Goal: Entertainment & Leisure: Consume media (video, audio)

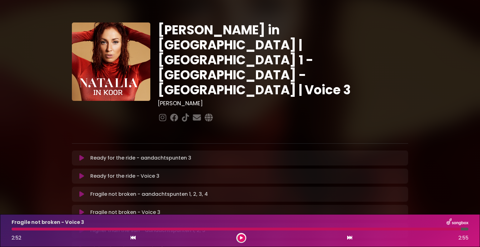
click at [81, 191] on icon at bounding box center [81, 194] width 5 height 6
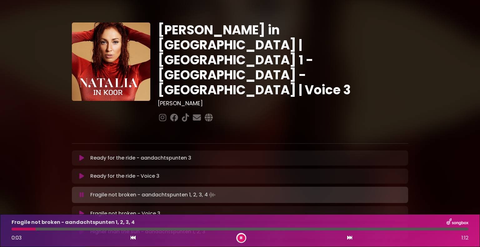
click at [81, 192] on icon at bounding box center [82, 195] width 4 height 6
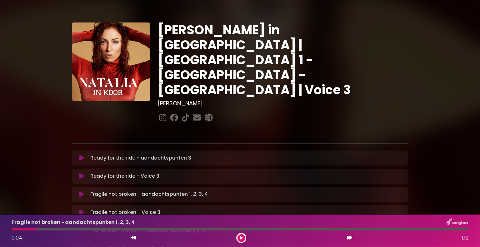
click at [79, 209] on button at bounding box center [82, 212] width 12 height 6
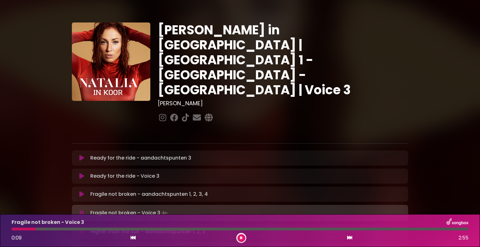
click at [10, 228] on div at bounding box center [240, 229] width 464 height 3
click at [12, 229] on div at bounding box center [25, 229] width 26 height 3
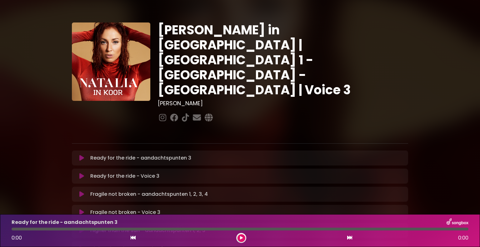
click at [81, 209] on icon at bounding box center [81, 212] width 5 height 6
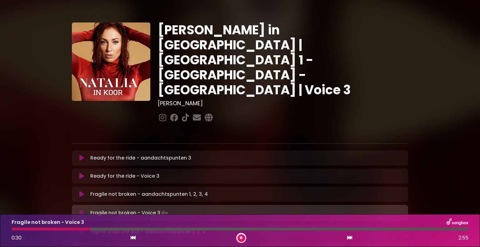
click at [12, 228] on div at bounding box center [51, 229] width 79 height 3
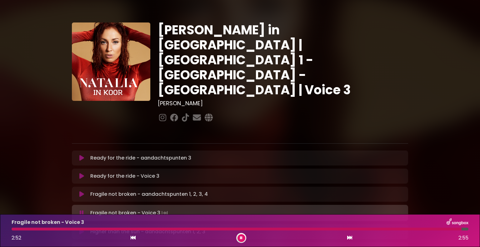
click at [80, 210] on icon at bounding box center [82, 213] width 4 height 6
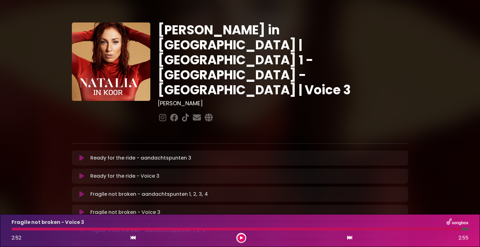
click at [80, 209] on icon at bounding box center [81, 212] width 5 height 6
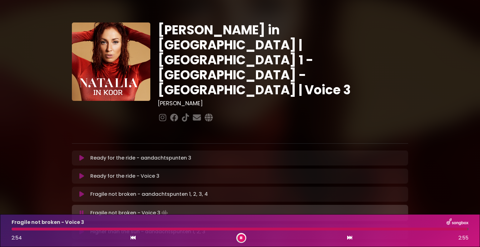
click at [12, 229] on div at bounding box center [240, 229] width 456 height 3
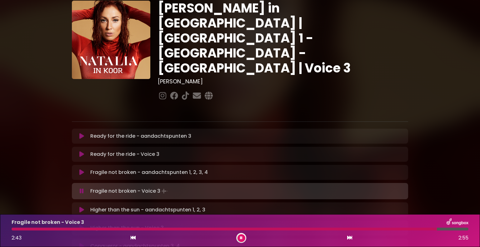
scroll to position [62, 0]
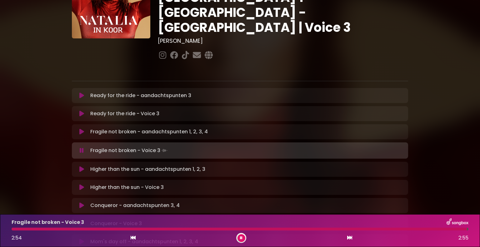
click at [80, 184] on icon at bounding box center [81, 187] width 5 height 6
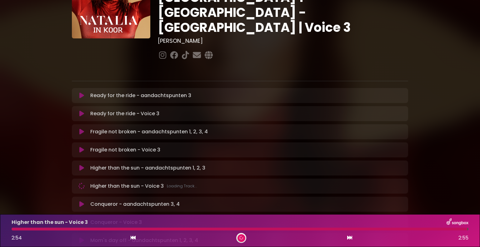
click at [11, 230] on div at bounding box center [240, 229] width 464 height 3
click at [12, 229] on div at bounding box center [240, 229] width 457 height 3
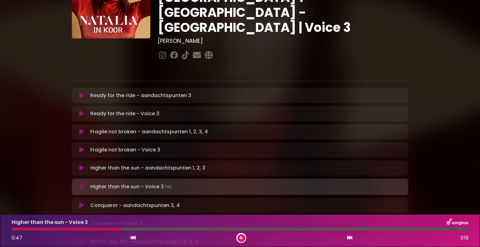
click at [20, 227] on div "Higher than the sun - Voice 3 0:47 3:19" at bounding box center [240, 230] width 464 height 25
click at [25, 230] on div at bounding box center [240, 229] width 457 height 3
click at [82, 221] on icon at bounding box center [81, 224] width 5 height 6
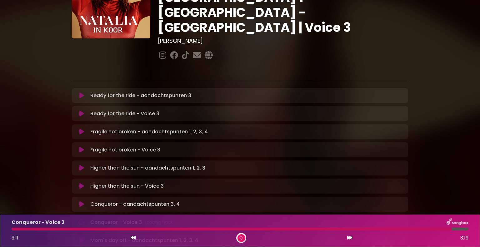
click at [12, 229] on div at bounding box center [232, 229] width 440 height 3
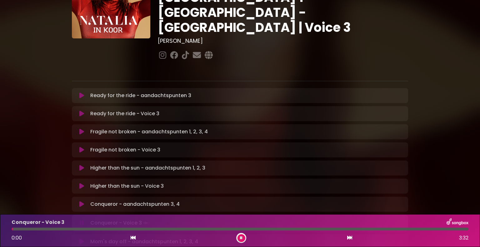
click at [12, 229] on div at bounding box center [12, 229] width 1 height 3
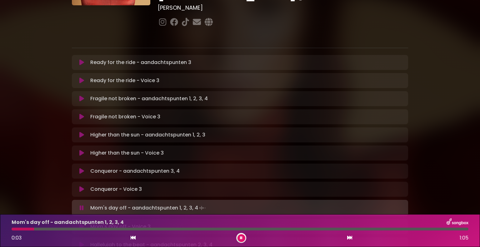
scroll to position [187, 0]
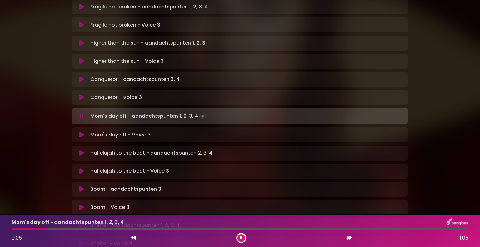
click at [82, 132] on icon at bounding box center [81, 135] width 5 height 6
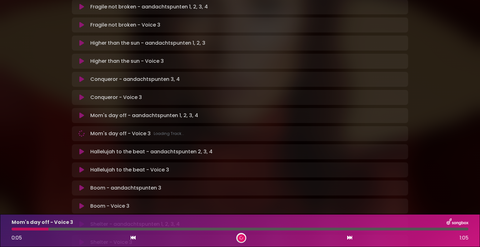
click at [12, 230] on div at bounding box center [240, 229] width 464 height 3
click at [11, 228] on div at bounding box center [240, 229] width 464 height 3
click at [12, 229] on div at bounding box center [30, 229] width 37 height 3
click at [12, 230] on div at bounding box center [30, 229] width 37 height 3
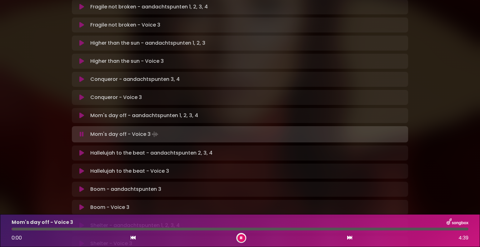
click at [12, 229] on div at bounding box center [240, 229] width 457 height 3
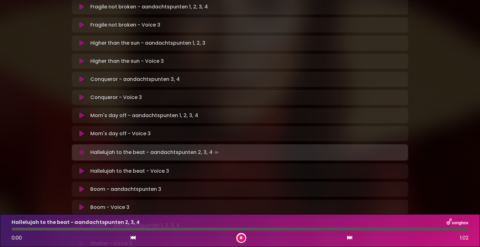
click at [80, 168] on icon at bounding box center [81, 171] width 5 height 6
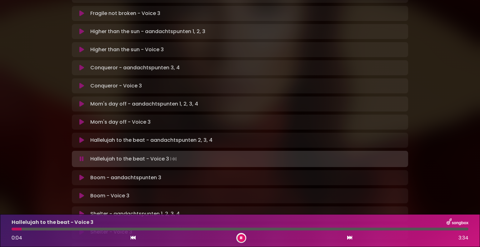
scroll to position [198, 0]
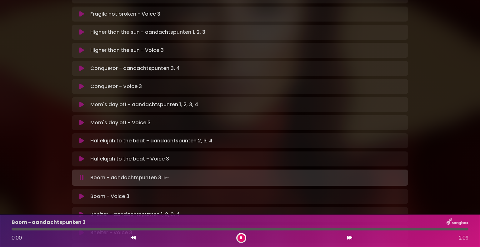
click at [80, 193] on icon at bounding box center [81, 196] width 5 height 6
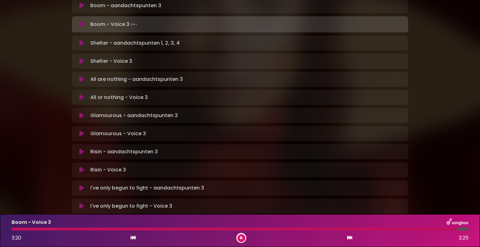
scroll to position [355, 0]
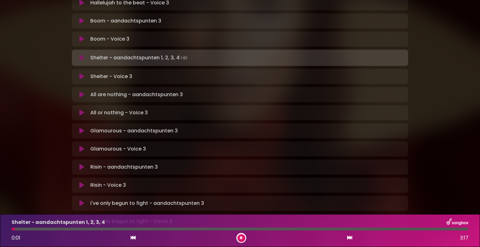
click at [81, 73] on icon at bounding box center [81, 76] width 5 height 6
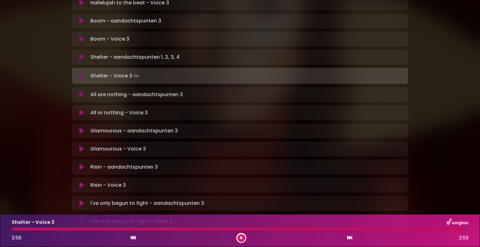
click at [80, 110] on icon at bounding box center [81, 113] width 5 height 6
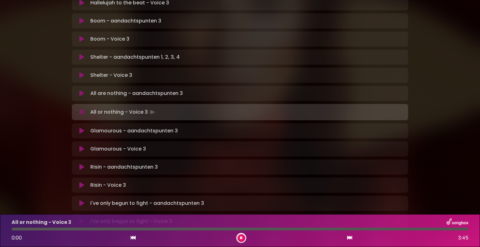
click at [12, 228] on div at bounding box center [240, 229] width 457 height 3
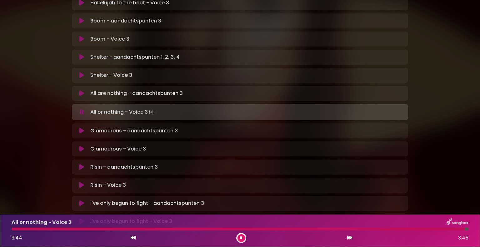
click at [80, 146] on icon at bounding box center [81, 149] width 5 height 6
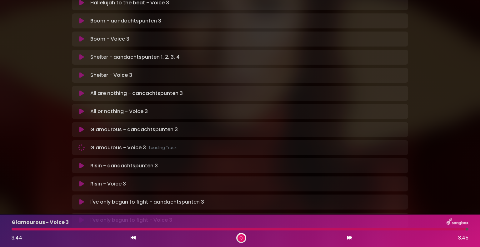
click at [12, 229] on div at bounding box center [239, 229] width 454 height 3
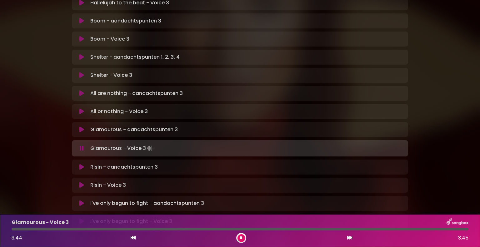
click at [12, 228] on div at bounding box center [240, 229] width 457 height 3
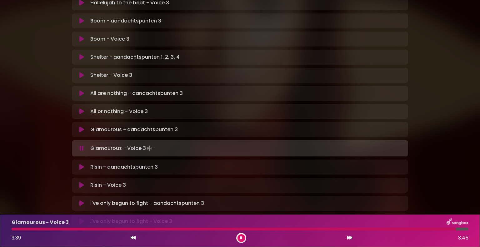
click at [84, 182] on button at bounding box center [82, 185] width 12 height 6
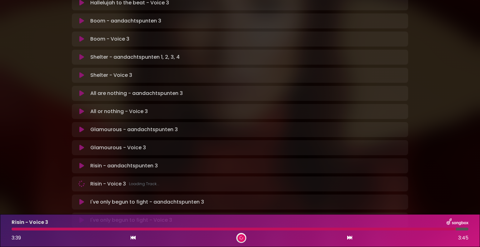
click at [12, 228] on div at bounding box center [234, 229] width 444 height 3
click at [11, 228] on div at bounding box center [240, 229] width 464 height 3
click at [12, 228] on div at bounding box center [240, 229] width 464 height 3
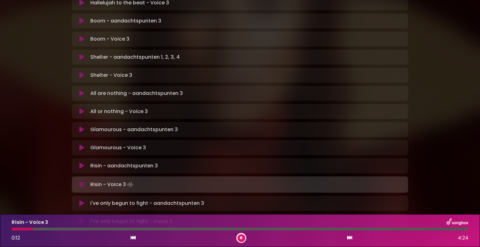
click at [63, 229] on div at bounding box center [240, 229] width 457 height 3
click at [92, 229] on div at bounding box center [240, 229] width 457 height 3
click at [117, 230] on div at bounding box center [240, 229] width 457 height 3
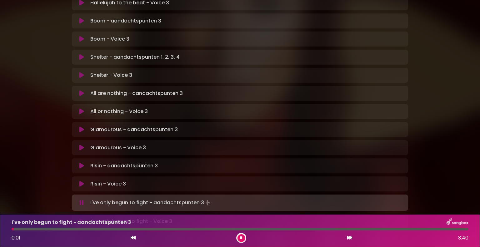
click at [81, 218] on icon at bounding box center [81, 221] width 5 height 6
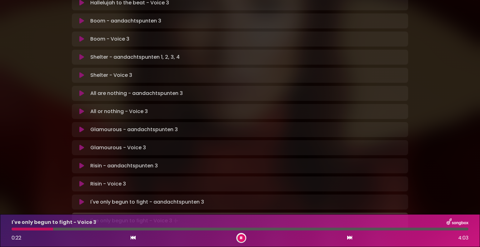
click at [78, 177] on div "Risin - Voice 3 Loading Track..." at bounding box center [240, 184] width 336 height 15
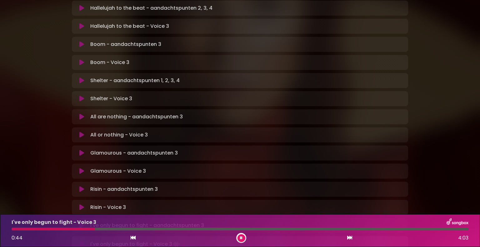
scroll to position [292, 0]
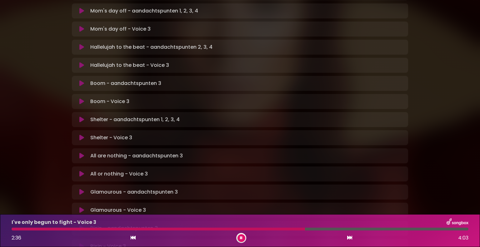
click at [236, 229] on div at bounding box center [240, 229] width 457 height 3
click at [251, 228] on div at bounding box center [150, 229] width 277 height 3
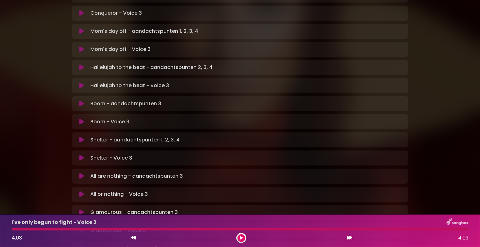
scroll to position [261, 0]
